Goal: Transaction & Acquisition: Purchase product/service

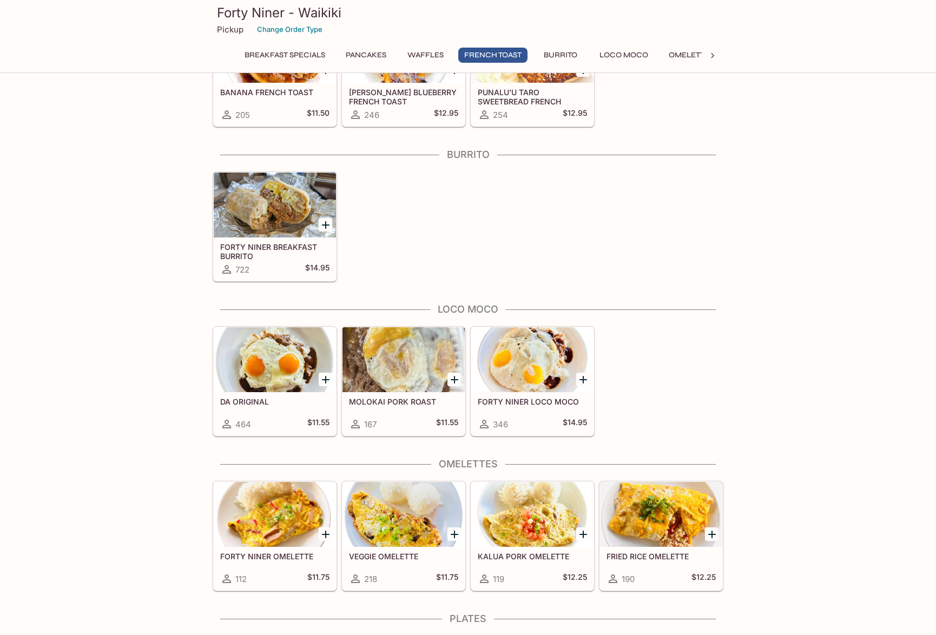
scroll to position [649, 0]
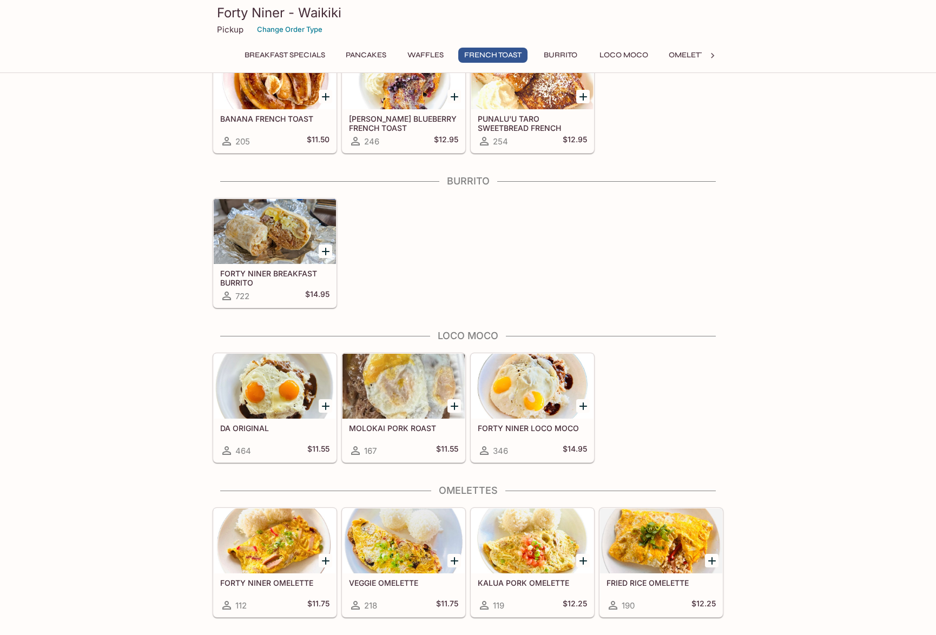
click at [277, 386] on div at bounding box center [275, 386] width 122 height 65
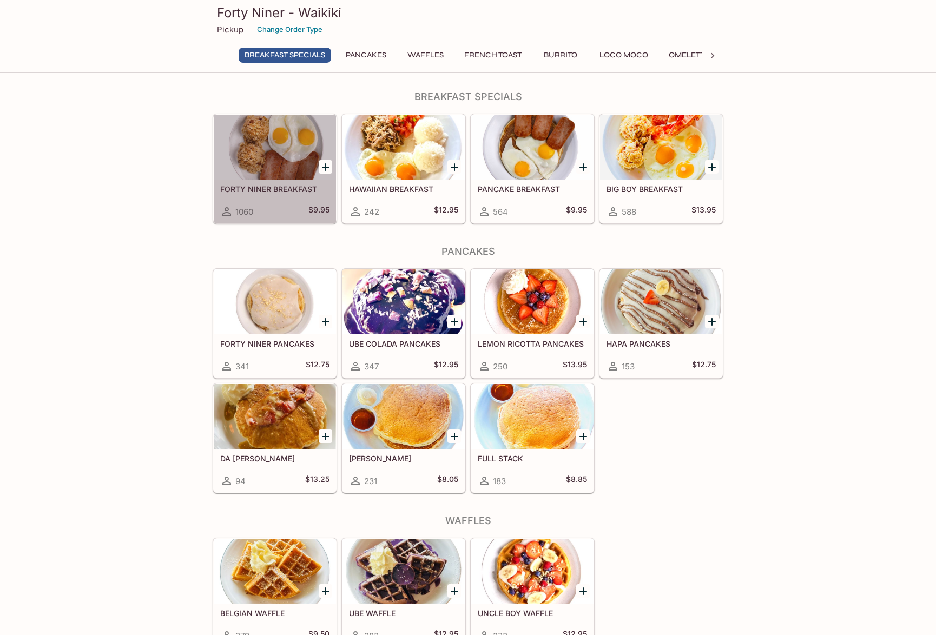
click at [279, 154] on div at bounding box center [275, 147] width 122 height 65
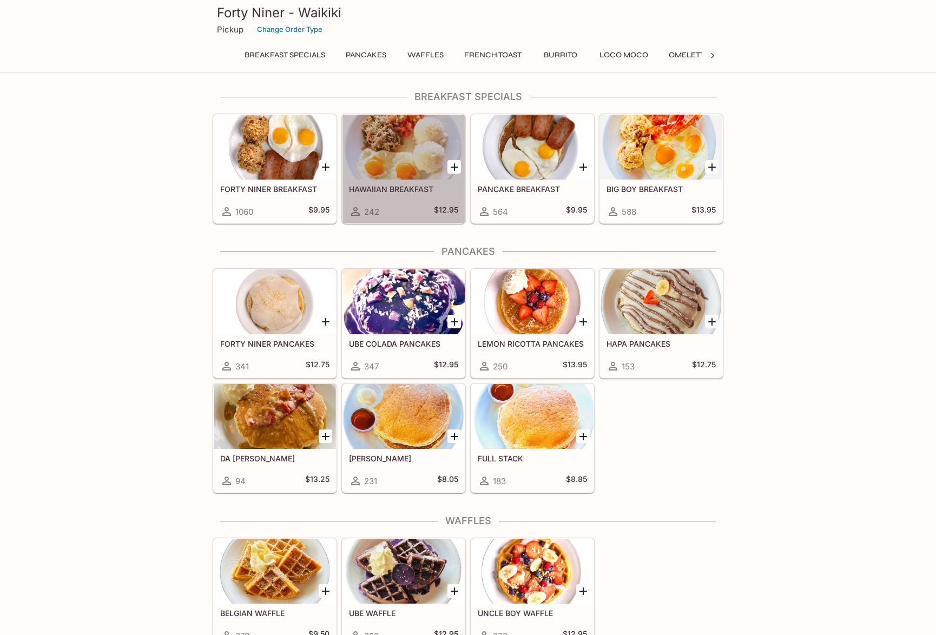
click at [405, 160] on div at bounding box center [403, 147] width 122 height 65
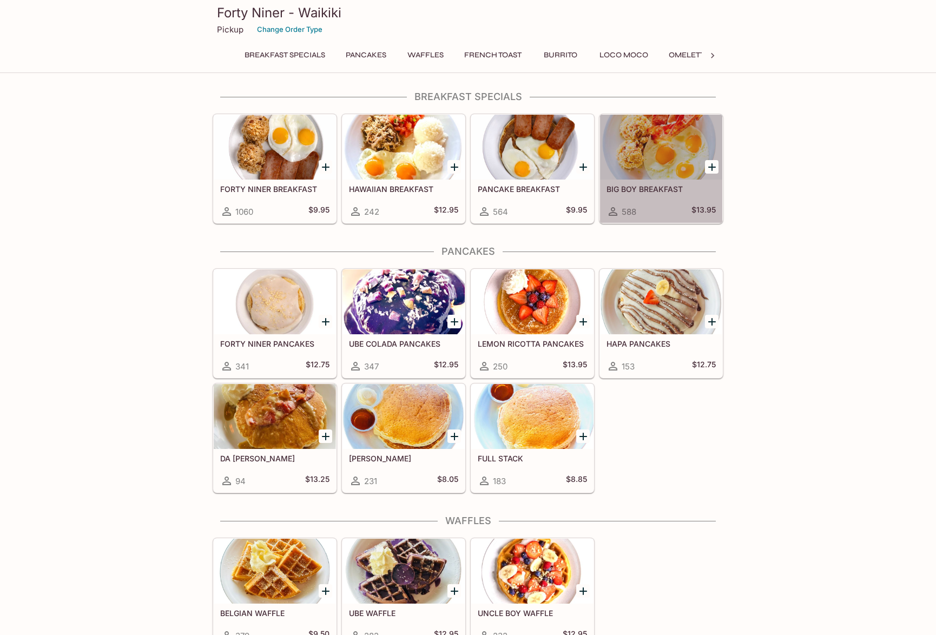
click at [656, 156] on div at bounding box center [661, 147] width 122 height 65
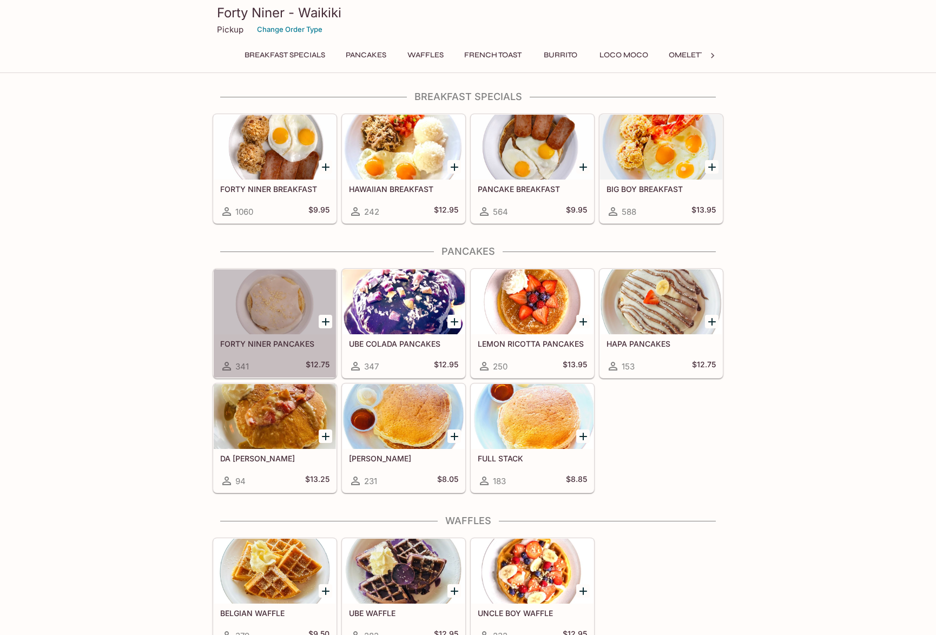
click at [283, 298] on div at bounding box center [275, 301] width 122 height 65
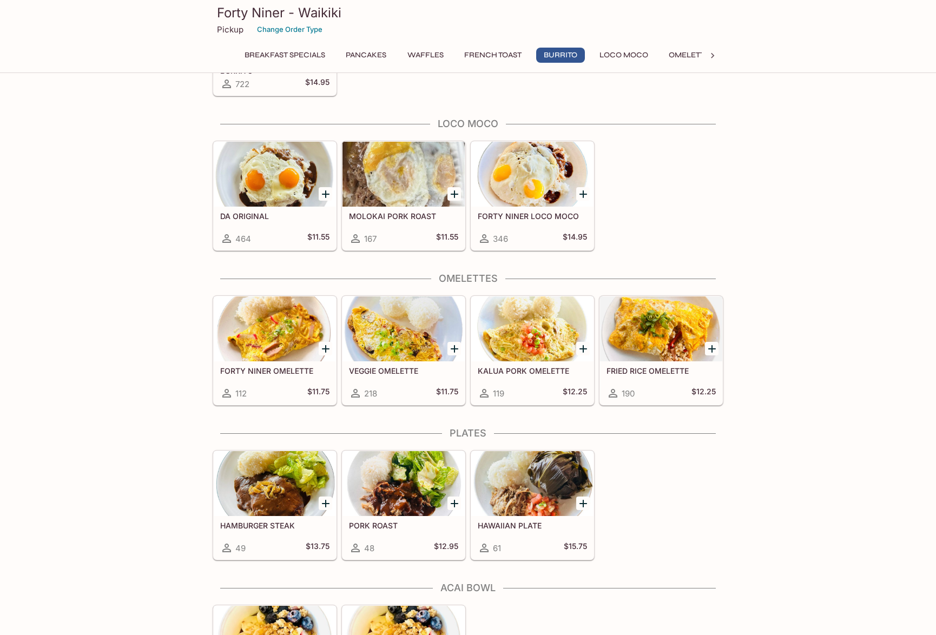
scroll to position [865, 0]
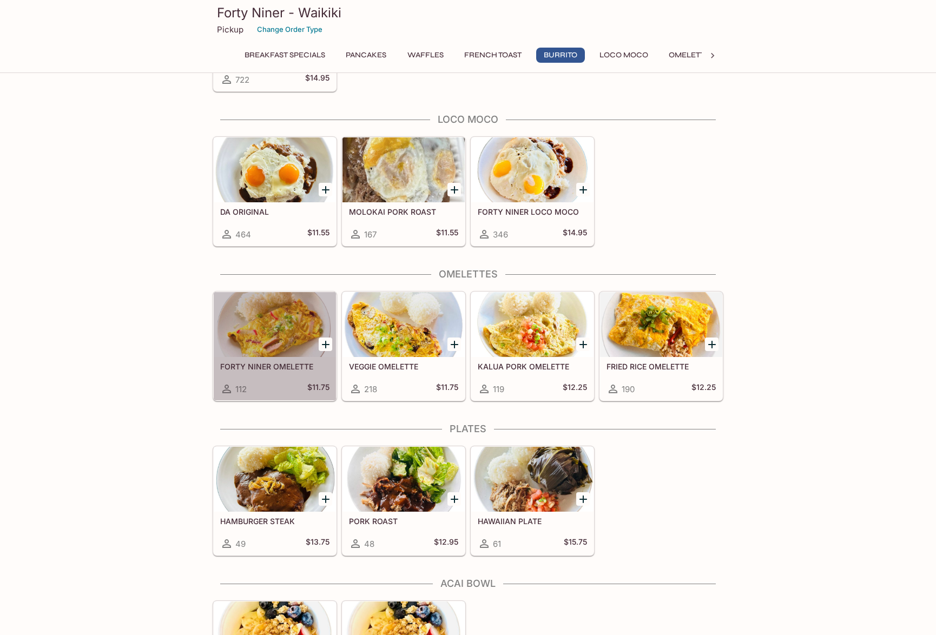
click at [270, 331] on div at bounding box center [275, 324] width 122 height 65
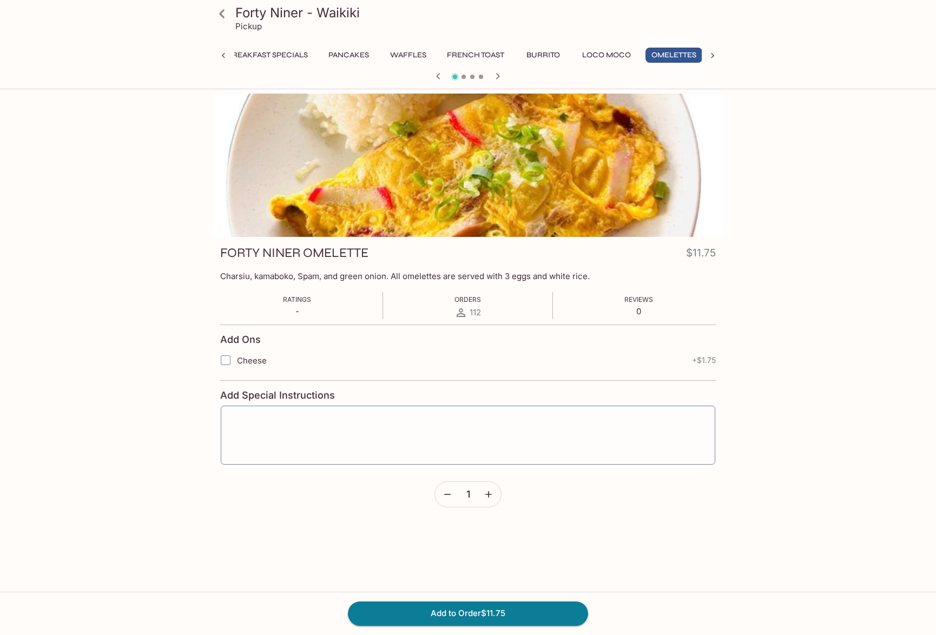
scroll to position [0, 21]
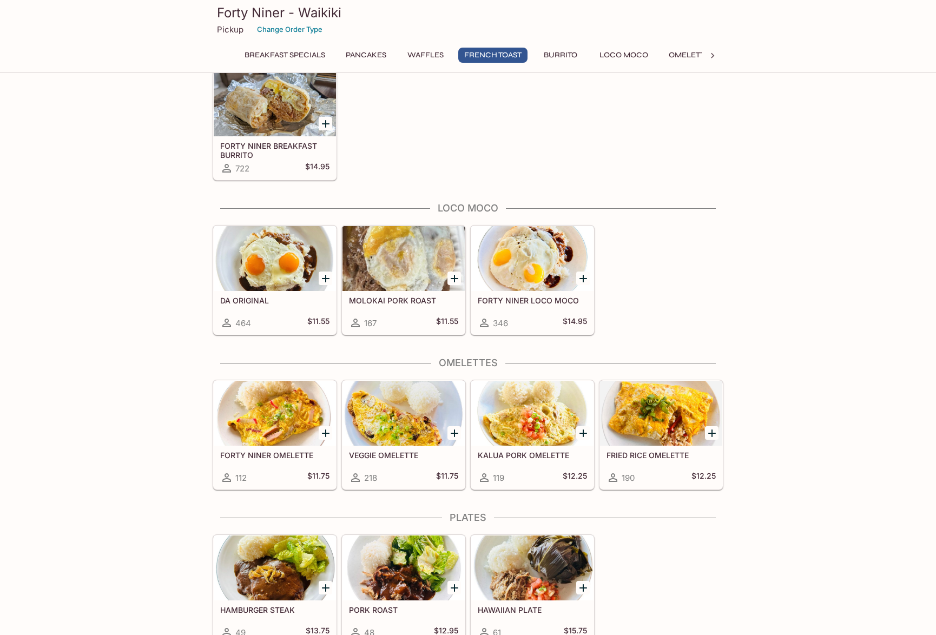
scroll to position [852, 0]
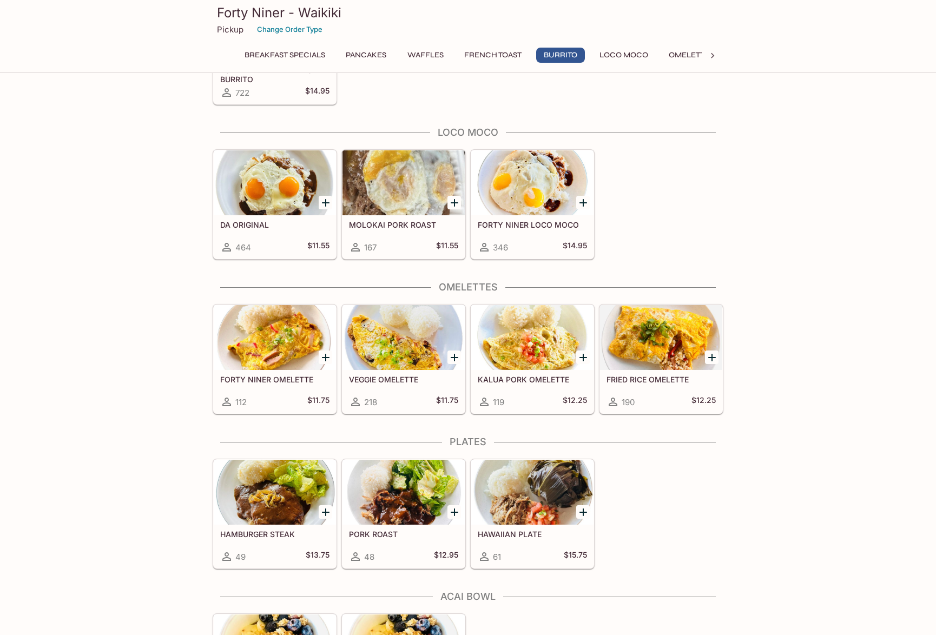
click at [528, 338] on div at bounding box center [532, 337] width 122 height 65
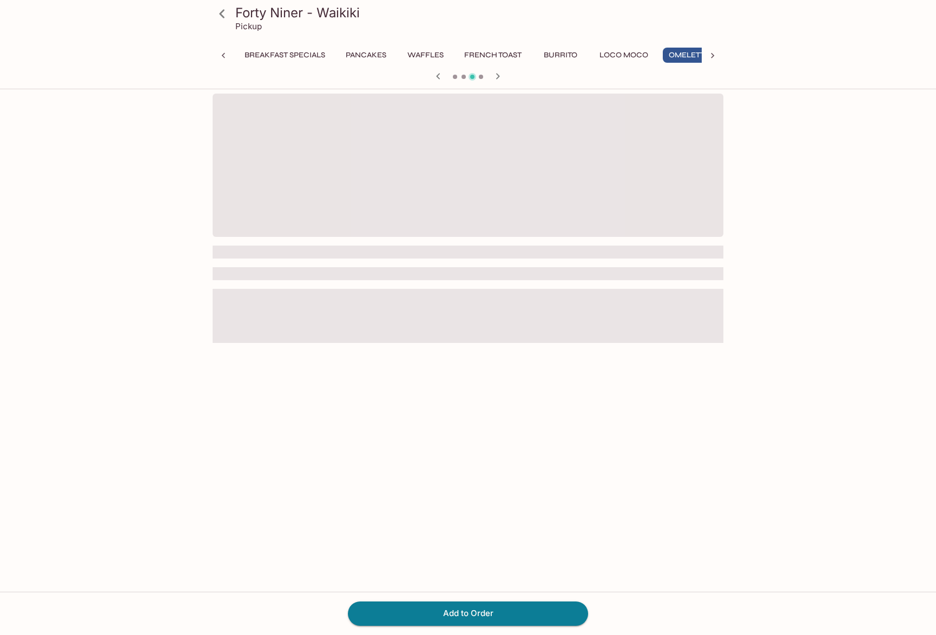
scroll to position [0, 21]
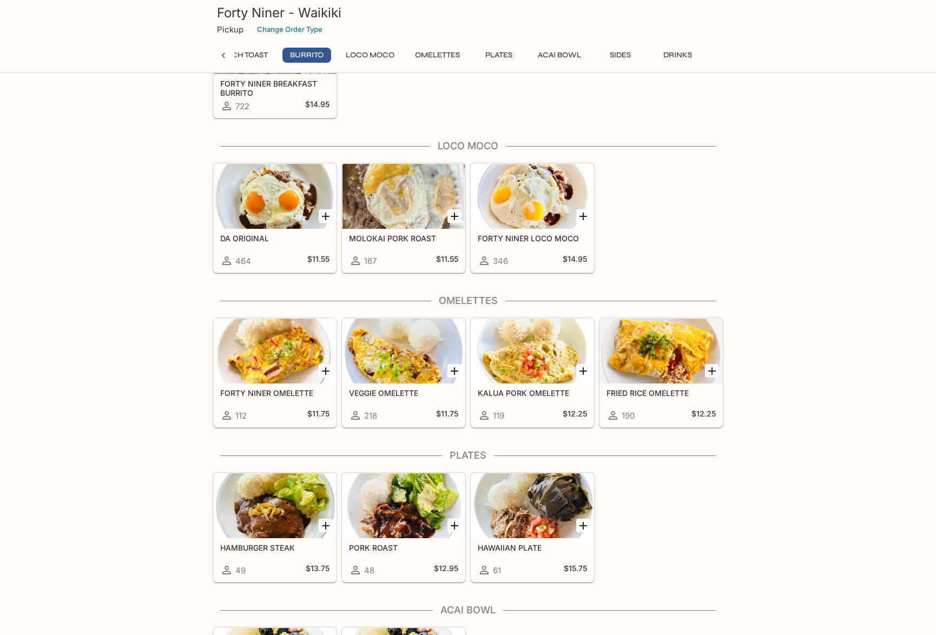
scroll to position [822, 0]
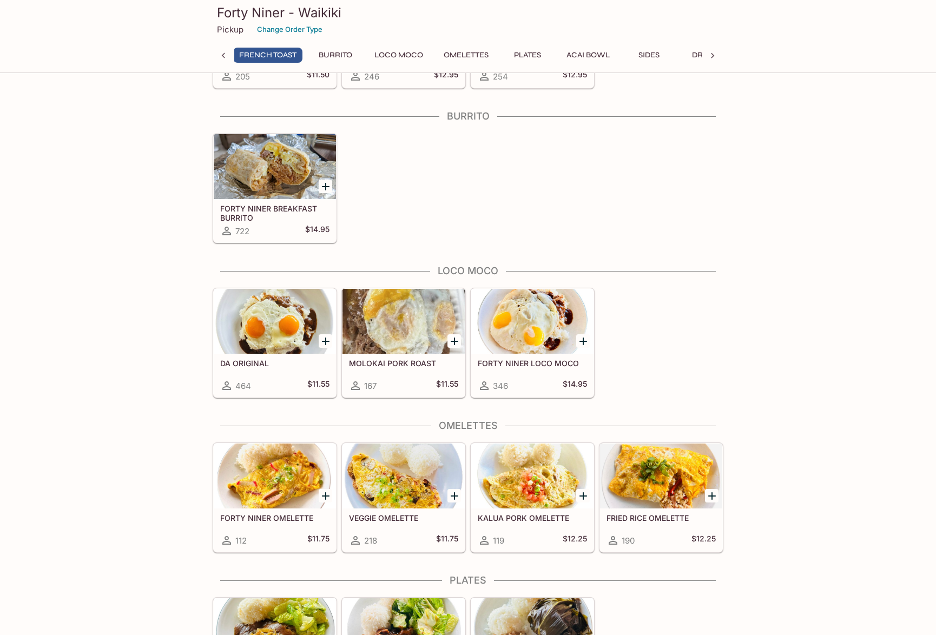
click at [537, 342] on div at bounding box center [532, 321] width 122 height 65
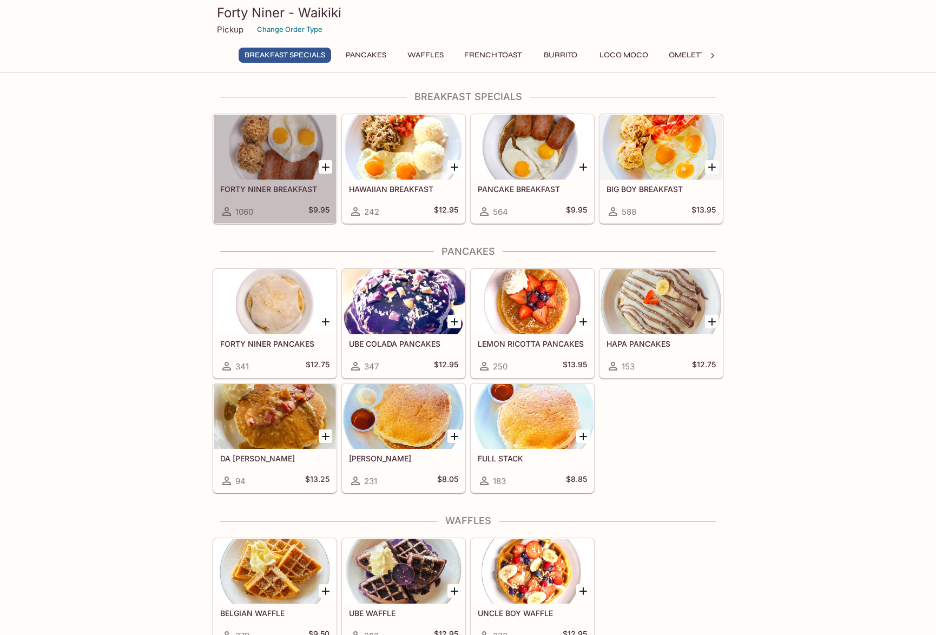
click at [282, 158] on div at bounding box center [275, 147] width 122 height 65
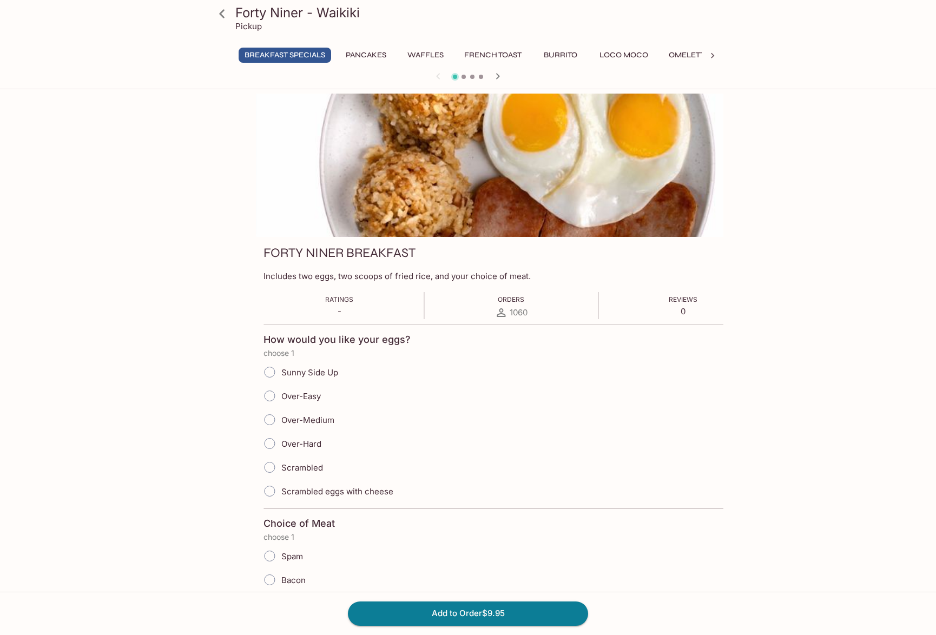
click at [317, 249] on h3 "FORTY NINER BREAKFAST" at bounding box center [339, 252] width 152 height 17
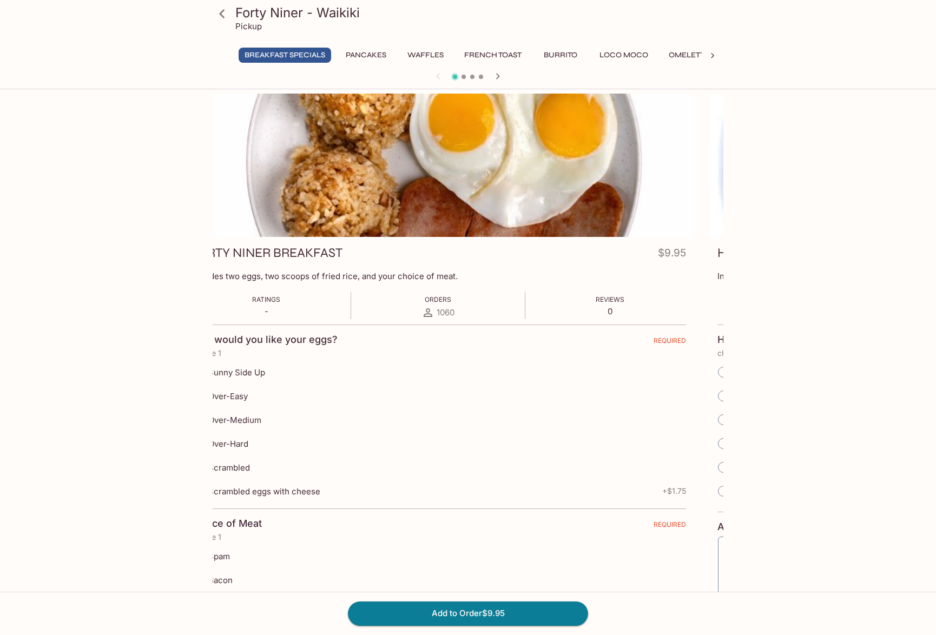
click at [342, 256] on div "FORTY NINER BREAKFAST $9.95" at bounding box center [437, 254] width 495 height 21
